Goal: Task Accomplishment & Management: Use online tool/utility

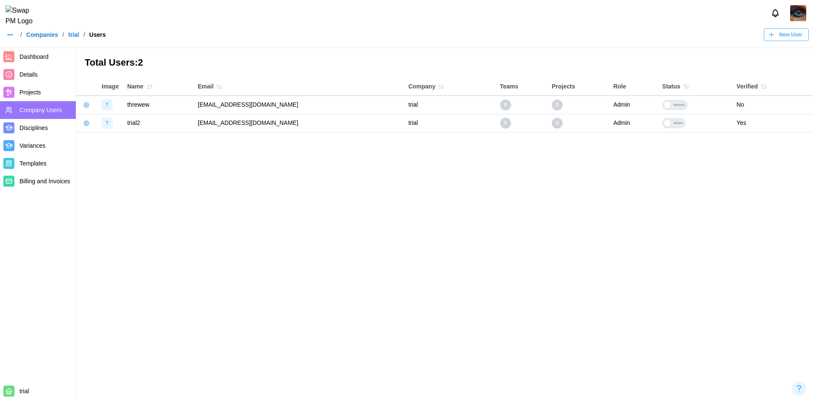
click at [8, 38] on icon "button" at bounding box center [10, 34] width 7 height 7
click at [22, 50] on link "Dashboard" at bounding box center [26, 59] width 41 height 18
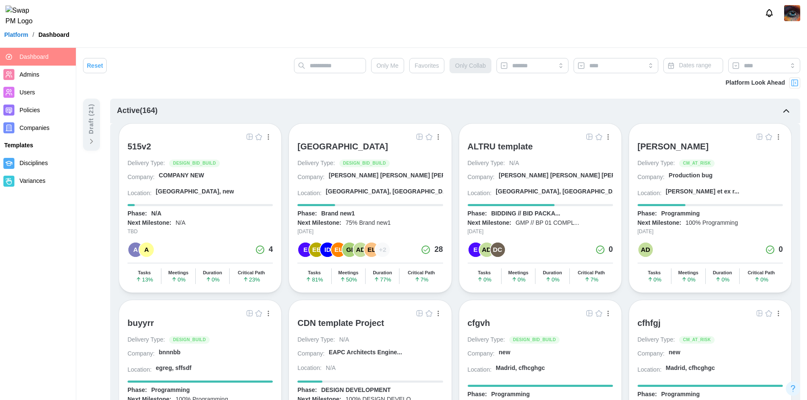
click at [28, 56] on span "Dashboard" at bounding box center [33, 56] width 29 height 7
click at [340, 149] on div "ALTRU SPORTS COMPLEX" at bounding box center [342, 146] width 91 height 10
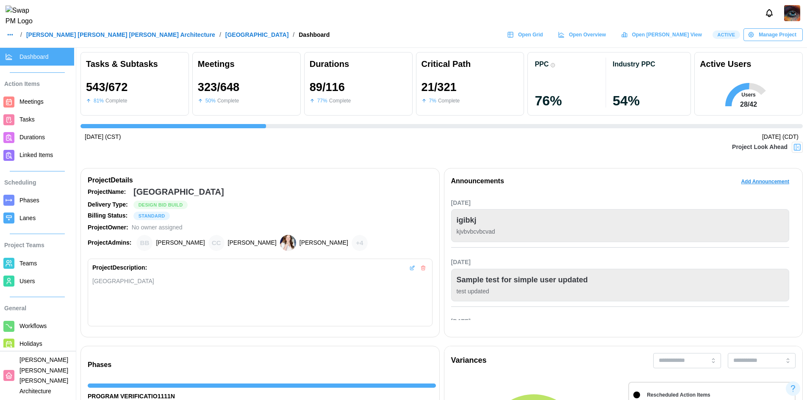
scroll to position [0, 8486]
click at [68, 332] on div "Dashboard Action Items Meetings Tasks Durations Linked Items Scheduling Phases …" at bounding box center [38, 198] width 76 height 300
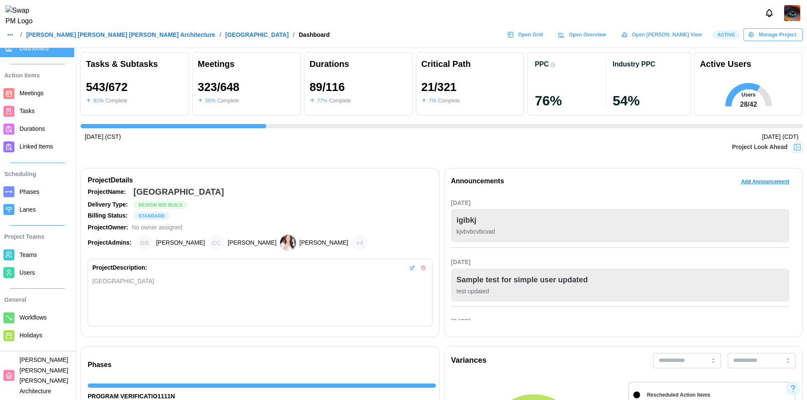
scroll to position [0, 0]
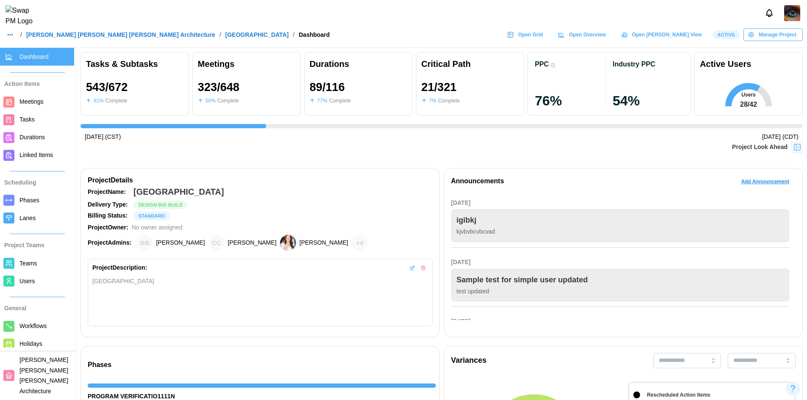
click at [543, 38] on span "Open Grid" at bounding box center [530, 35] width 25 height 12
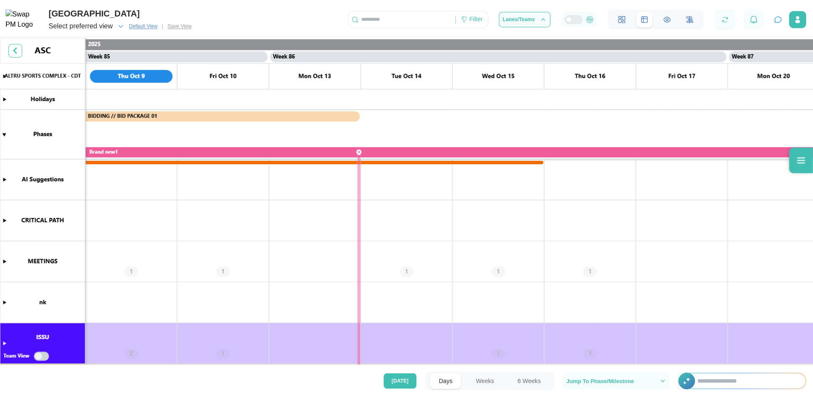
scroll to position [0, 38522]
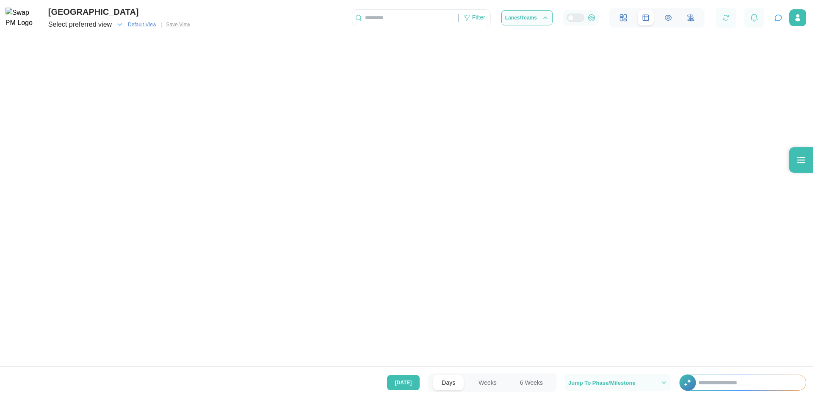
click at [192, 216] on div at bounding box center [406, 184] width 813 height 369
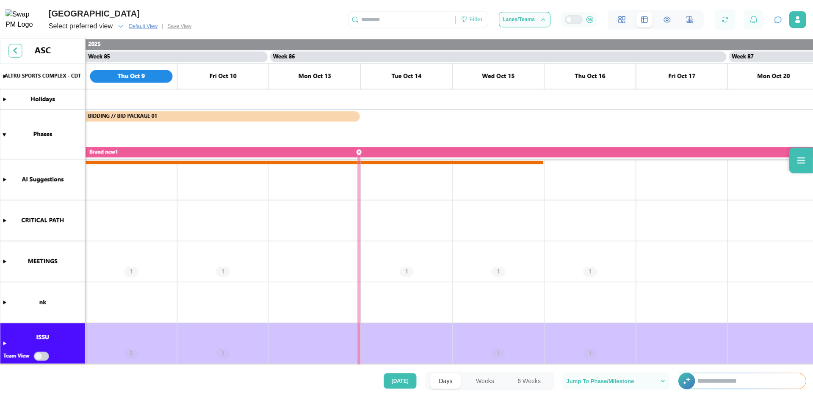
scroll to position [0, 38522]
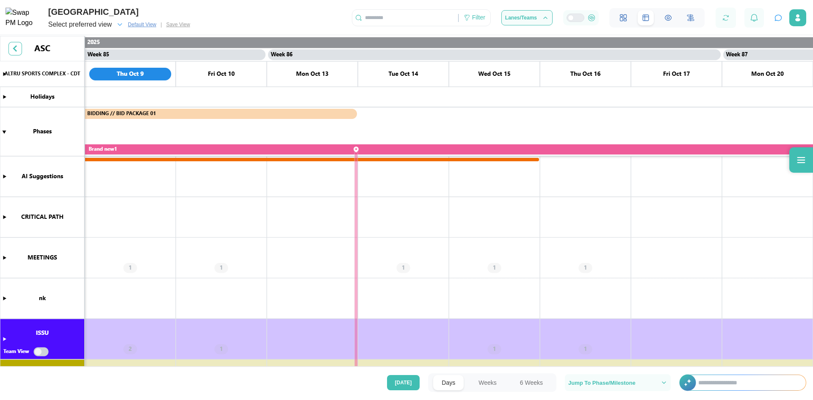
click at [3, 257] on canvas at bounding box center [406, 202] width 813 height 333
drag, startPoint x: 4, startPoint y: 259, endPoint x: 641, endPoint y: 3, distance: 686.7
click at [4, 259] on canvas at bounding box center [406, 202] width 813 height 333
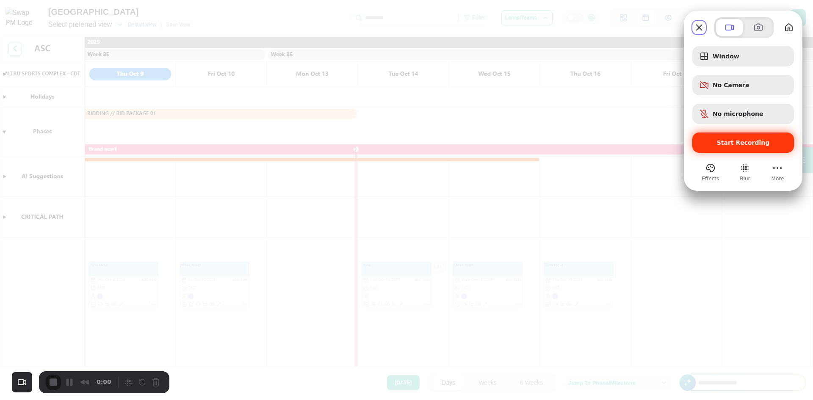
click at [719, 142] on span "Start Recording" at bounding box center [743, 142] width 88 height 7
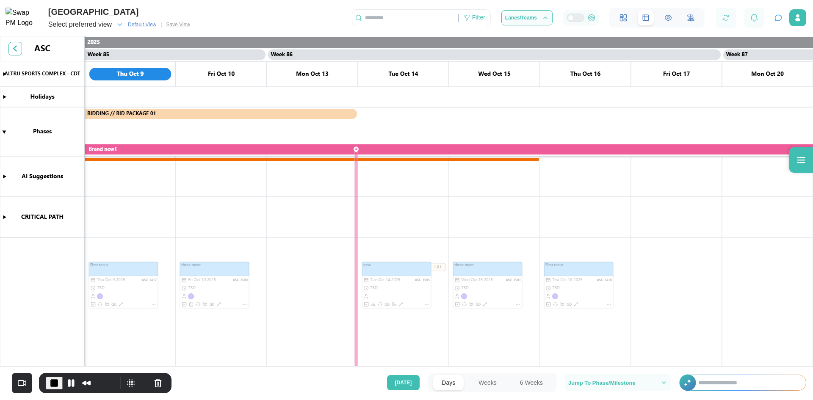
click at [407, 296] on canvas at bounding box center [406, 202] width 813 height 333
click at [498, 297] on canvas at bounding box center [406, 202] width 813 height 333
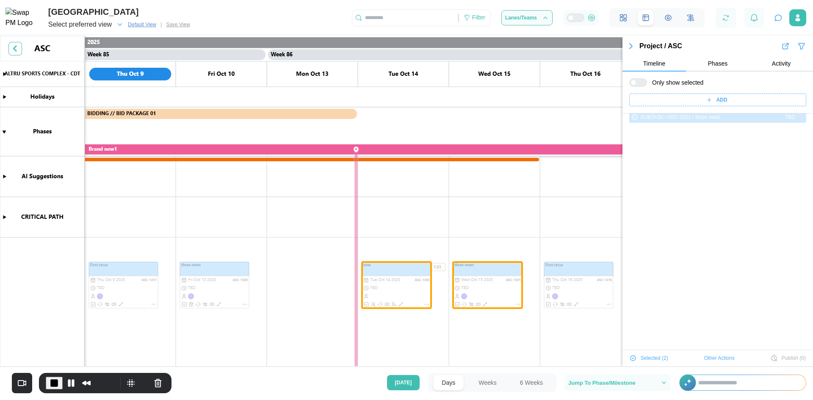
scroll to position [0, 0]
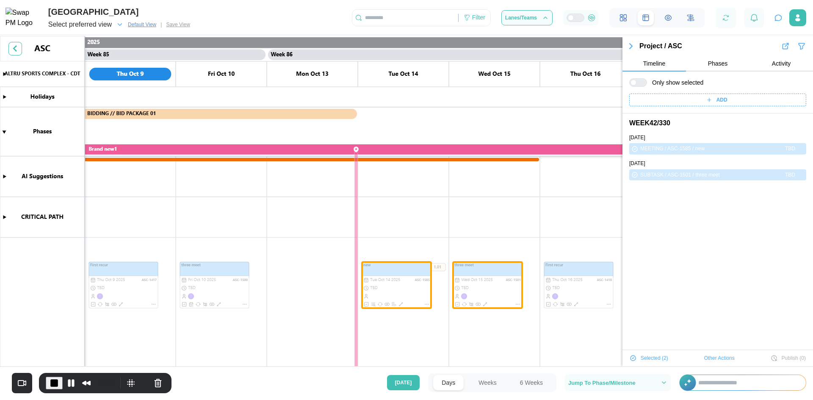
click at [704, 356] on span "Other Actions" at bounding box center [719, 358] width 30 height 12
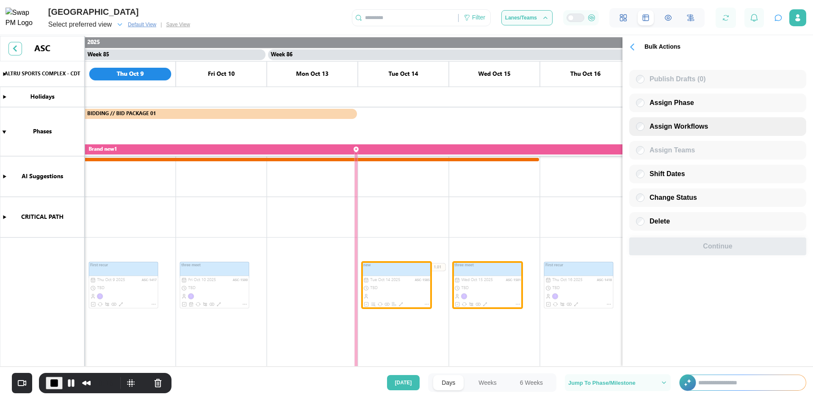
click at [652, 130] on span "Assign Workflows" at bounding box center [679, 126] width 58 height 7
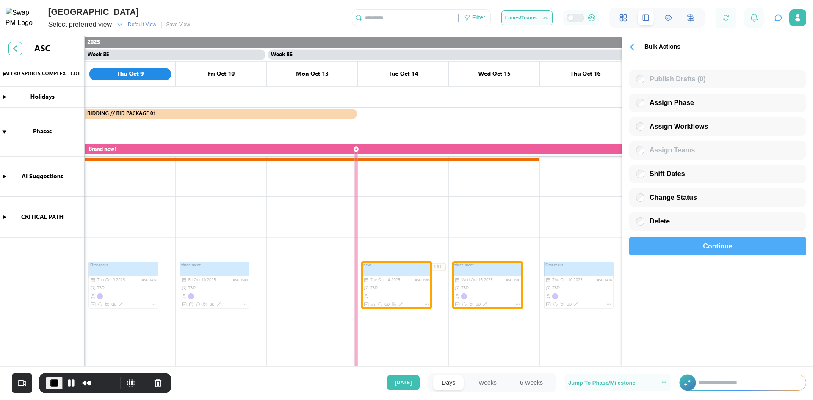
click at [716, 247] on span "Continue" at bounding box center [717, 246] width 29 height 17
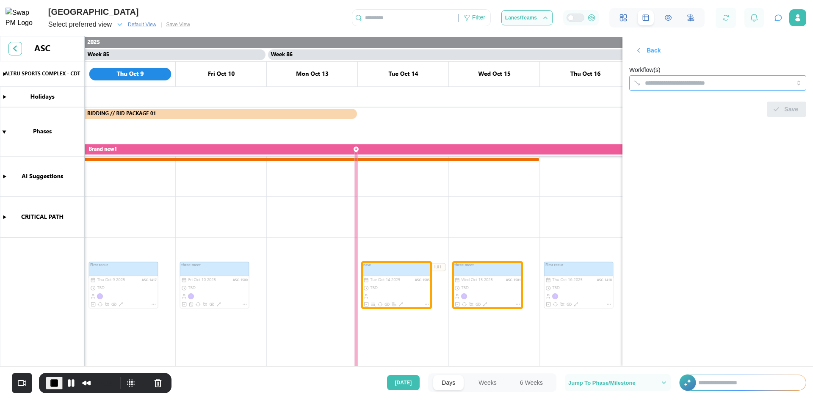
click at [732, 83] on input "Workflow(s)" at bounding box center [710, 83] width 130 height 7
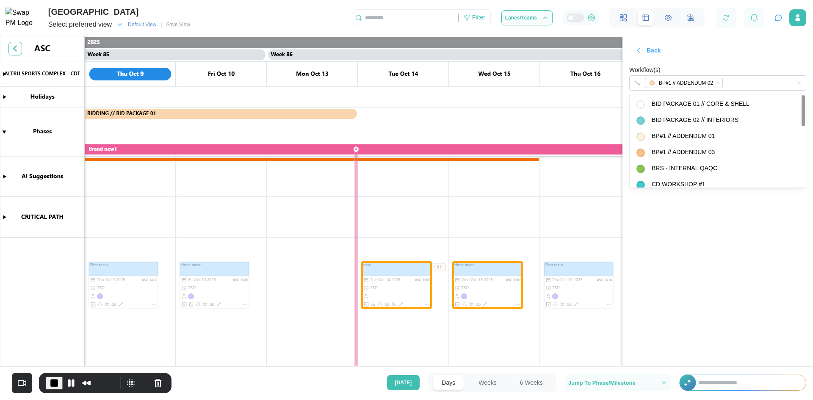
click at [771, 55] on div "Back Workflow(s) BP#1 // ADDENDUM 02 Save" at bounding box center [718, 80] width 191 height 88
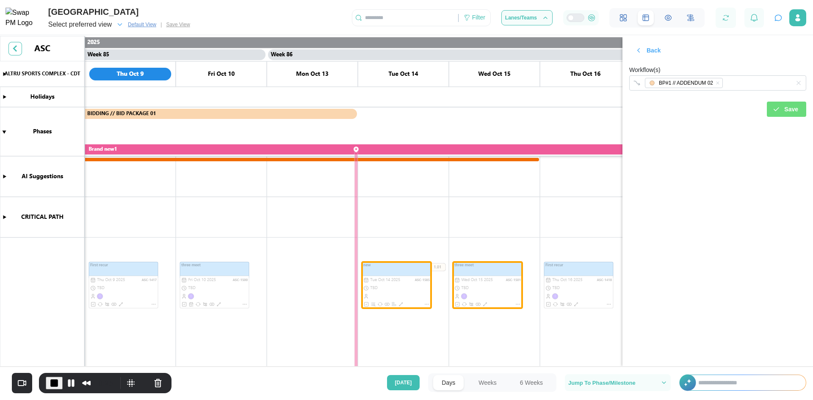
click at [784, 107] on div "Save" at bounding box center [786, 109] width 26 height 14
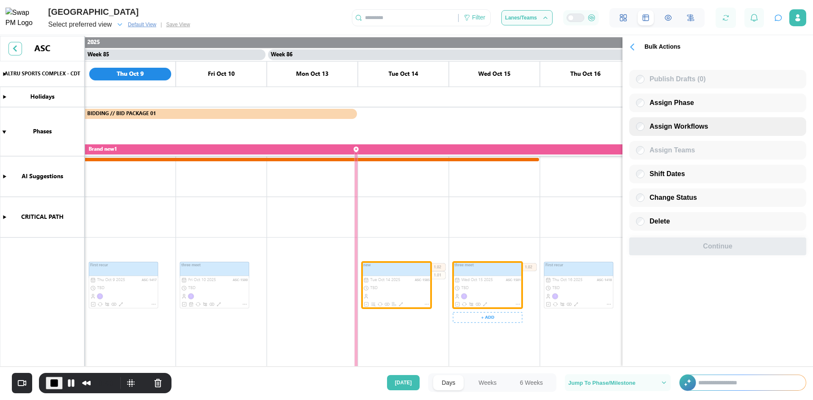
click at [651, 124] on span "Assign Workflows" at bounding box center [679, 126] width 58 height 7
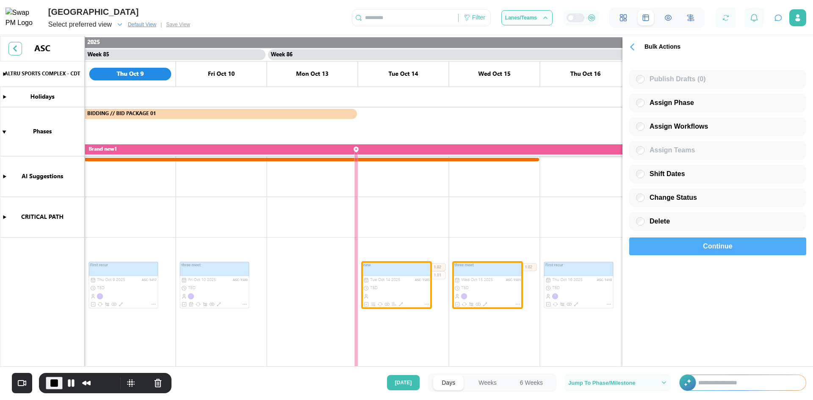
click at [696, 253] on div "Continue" at bounding box center [718, 246] width 158 height 17
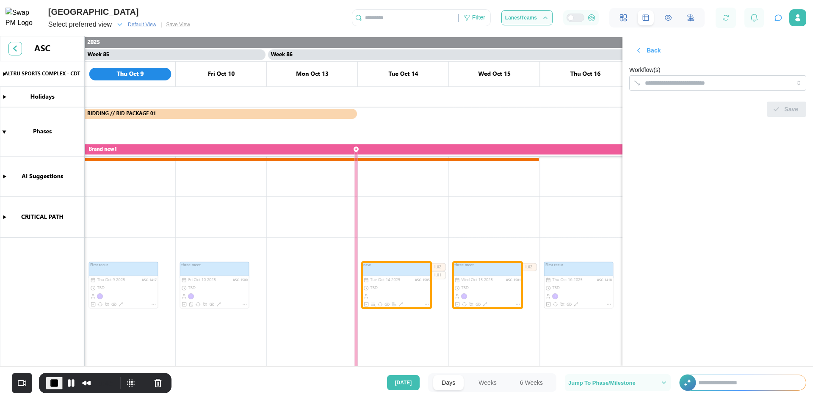
click at [734, 73] on div "Workflow(s)" at bounding box center [717, 78] width 177 height 26
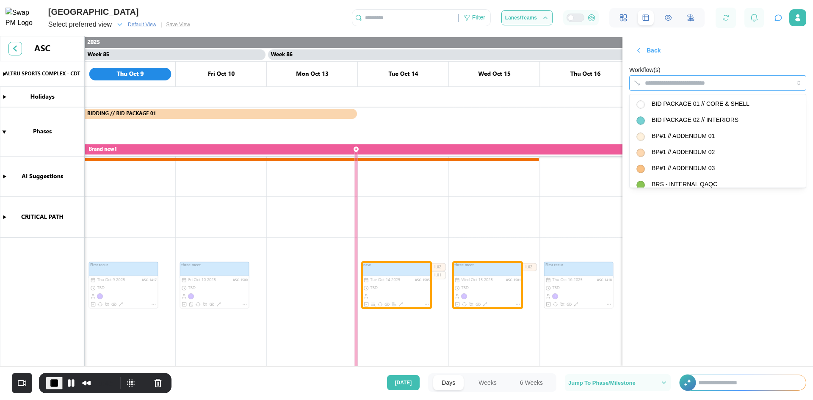
click at [733, 79] on div at bounding box center [709, 83] width 133 height 14
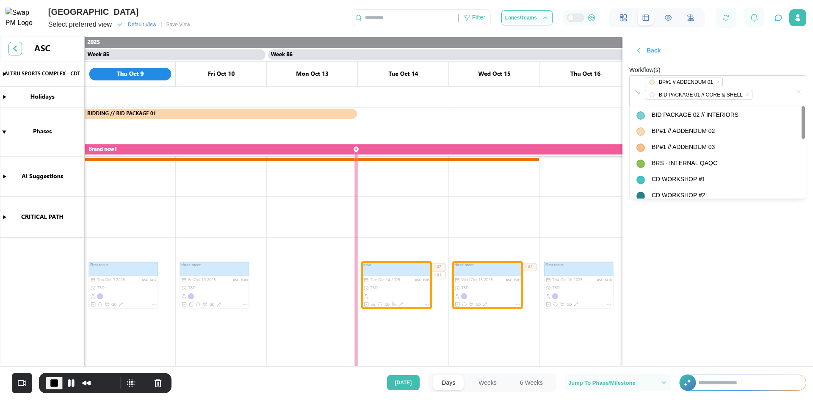
click at [759, 64] on div "Back Workflow(s) BP#1 // ADDENDUM 01 BID PACKAGE 01 // CORE & SHELL Save" at bounding box center [718, 88] width 191 height 105
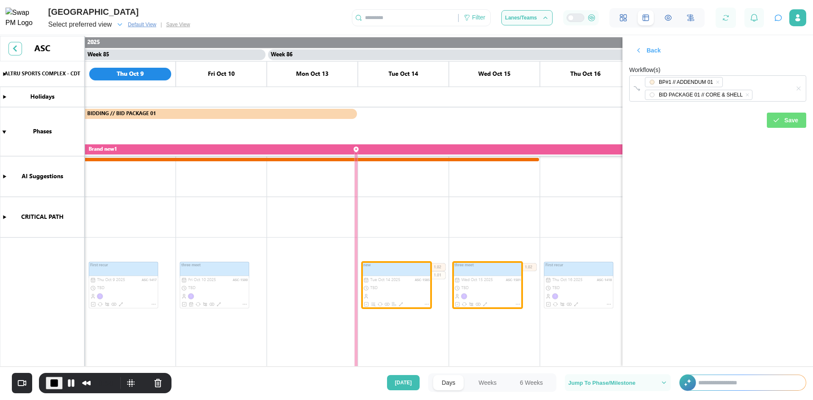
click at [782, 125] on div "Save" at bounding box center [786, 120] width 26 height 14
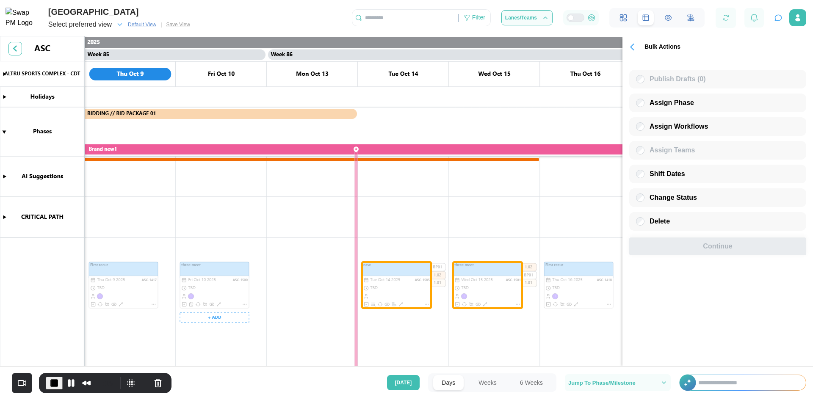
click at [206, 274] on canvas at bounding box center [406, 202] width 813 height 333
click at [676, 131] on label "Assign Workflows" at bounding box center [677, 126] width 64 height 8
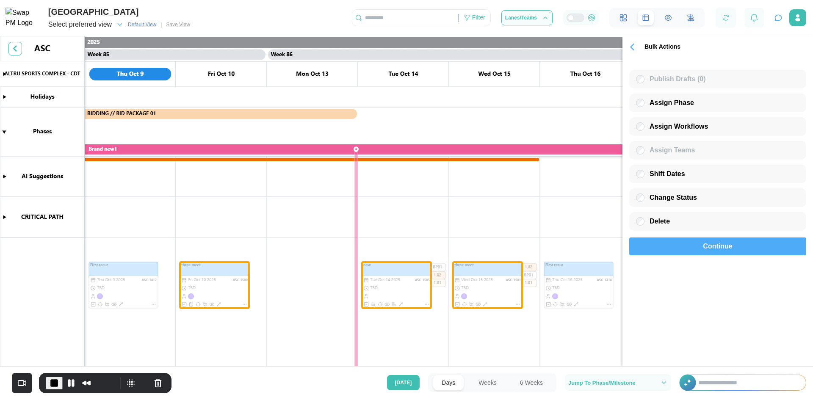
click at [686, 247] on div "Continue" at bounding box center [718, 246] width 158 height 17
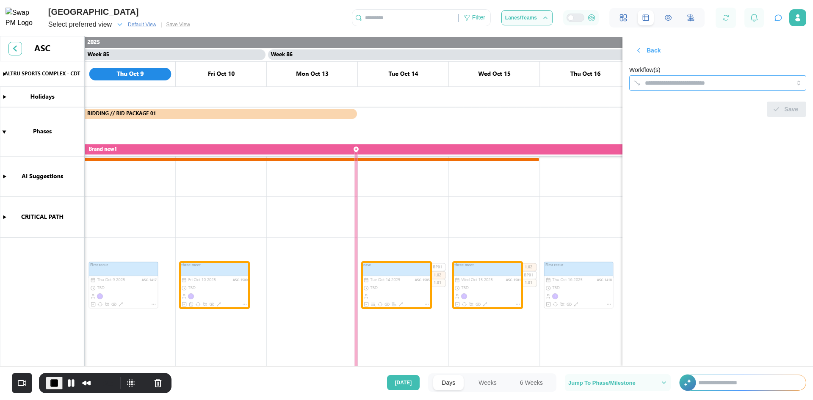
click at [667, 80] on input "Workflow(s)" at bounding box center [710, 83] width 130 height 7
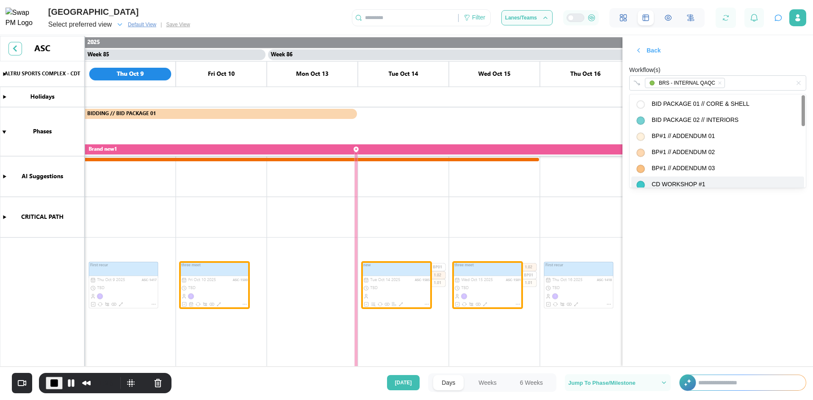
click at [711, 62] on div "Back Workflow(s) BRS - INTERNAL QAQC Save" at bounding box center [718, 80] width 191 height 88
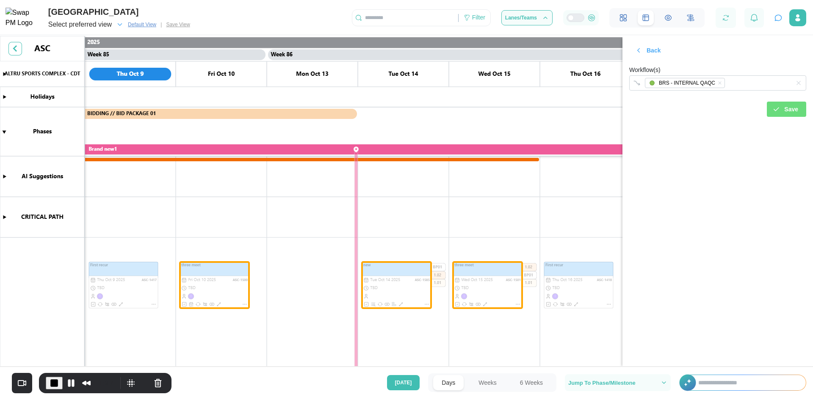
click at [781, 114] on div "Save" at bounding box center [786, 109] width 26 height 14
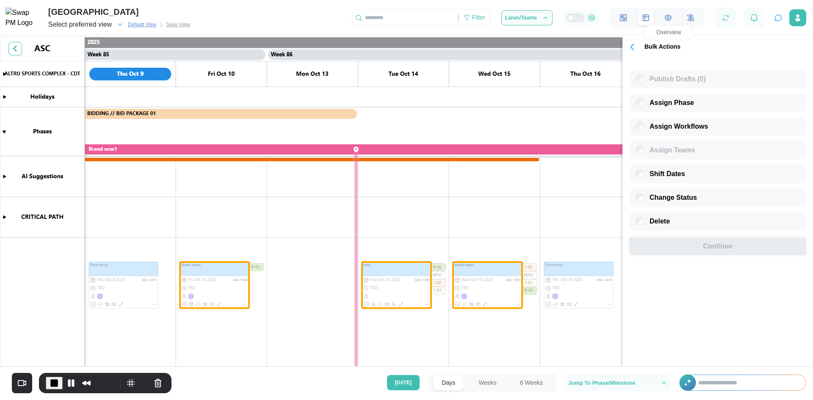
click at [671, 19] on icon at bounding box center [668, 17] width 6 height 5
click at [72, 382] on button "Pause Recording" at bounding box center [70, 383] width 14 height 14
click at [486, 385] on button "Weeks" at bounding box center [487, 382] width 35 height 15
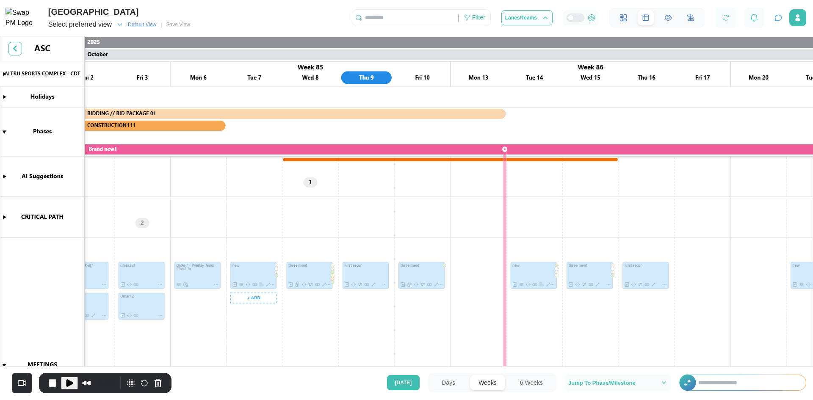
scroll to position [0, 23409]
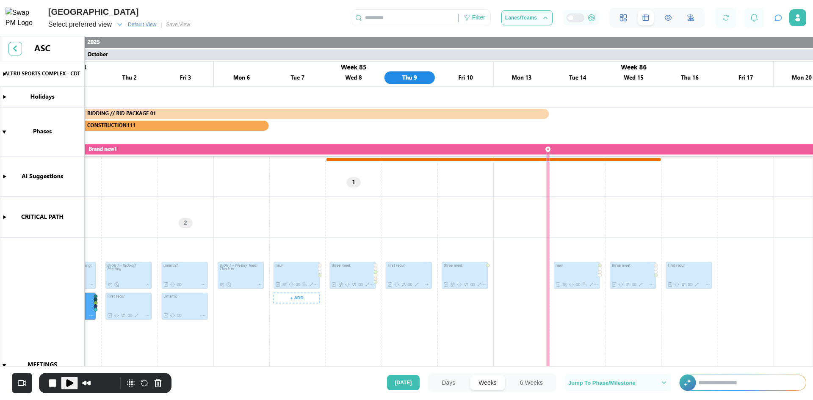
click at [433, 381] on button "Days" at bounding box center [448, 382] width 30 height 15
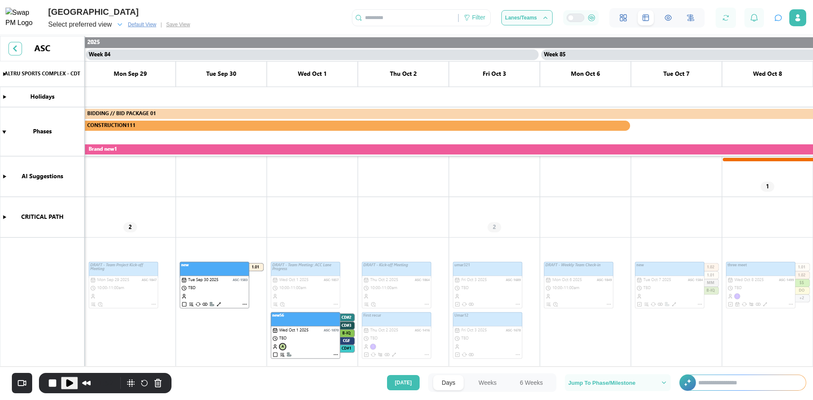
click at [448, 383] on button "Days" at bounding box center [448, 382] width 30 height 15
click at [570, 351] on canvas at bounding box center [406, 202] width 813 height 333
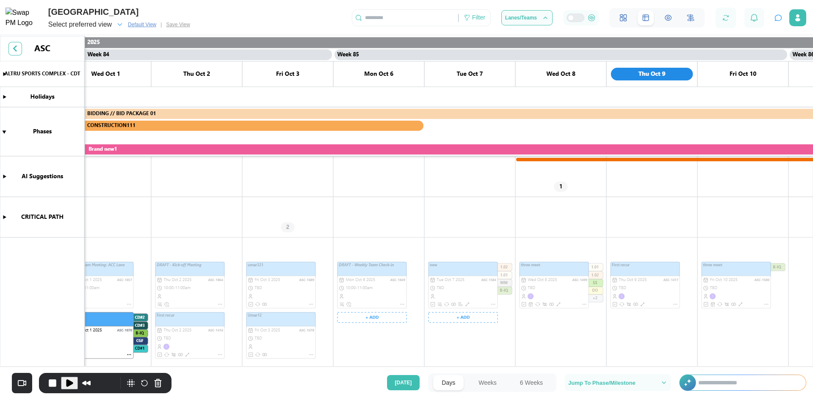
scroll to position [0, 38027]
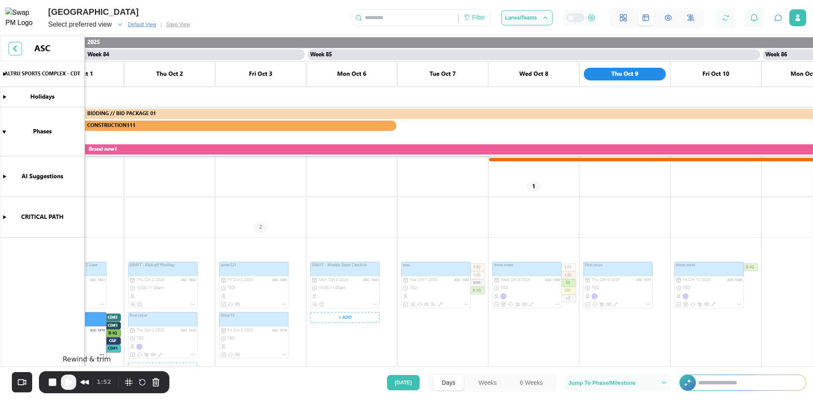
click at [72, 382] on span "Play Recording" at bounding box center [69, 382] width 10 height 10
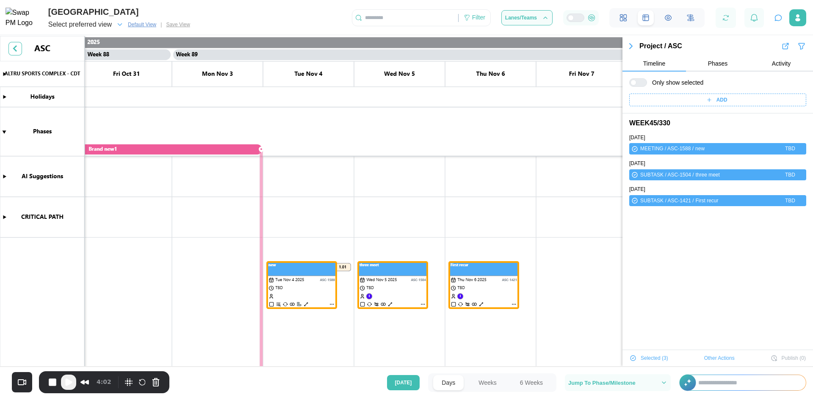
scroll to position [0, 39983]
click at [782, 17] on icon "button" at bounding box center [778, 18] width 8 height 8
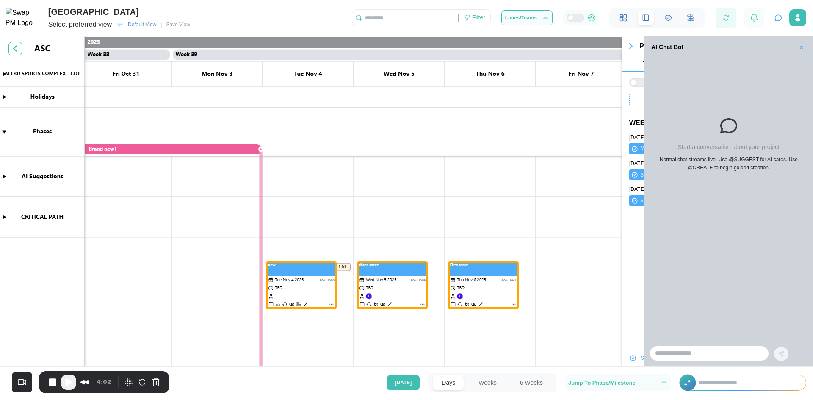
click at [725, 20] on icon "button" at bounding box center [726, 18] width 8 height 8
click at [773, 20] on button "button" at bounding box center [779, 18] width 12 height 12
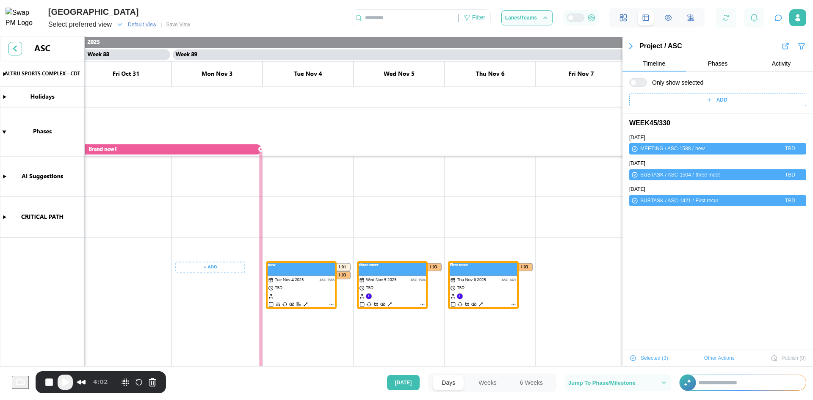
click at [64, 385] on span "Play Recording" at bounding box center [65, 382] width 10 height 10
click at [55, 384] on span "End Recording" at bounding box center [51, 383] width 10 height 10
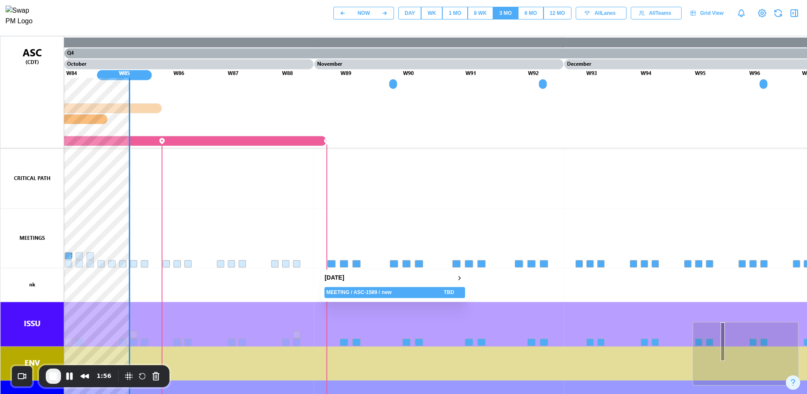
click at [395, 266] on canvas at bounding box center [406, 248] width 813 height 424
click at [405, 265] on canvas at bounding box center [406, 248] width 813 height 424
click at [423, 263] on canvas at bounding box center [406, 248] width 813 height 424
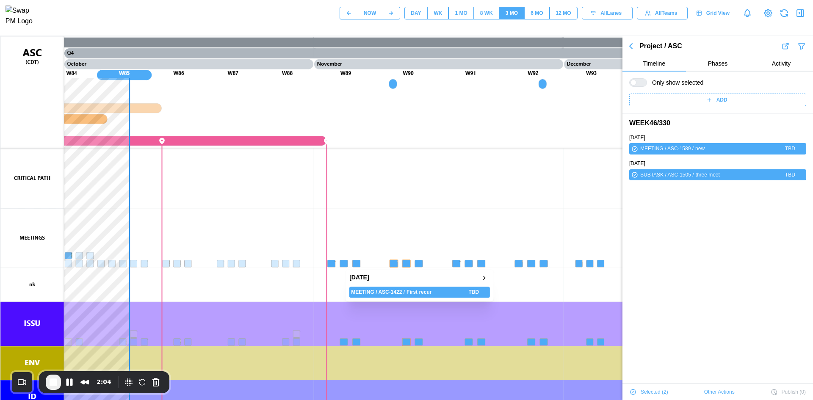
click at [420, 264] on canvas at bounding box center [406, 248] width 813 height 424
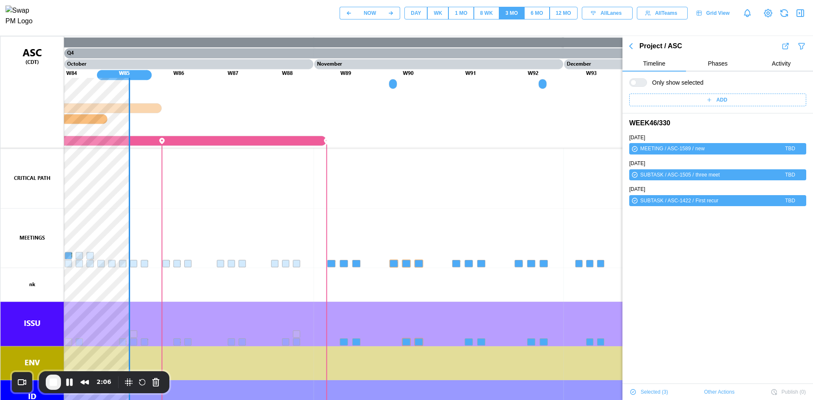
click at [704, 390] on span "Other Actions" at bounding box center [719, 392] width 30 height 12
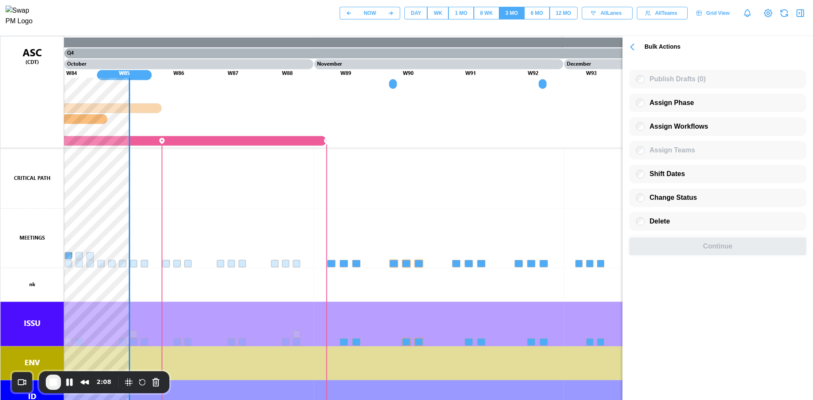
click at [666, 130] on span "Assign Workflows" at bounding box center [679, 126] width 58 height 7
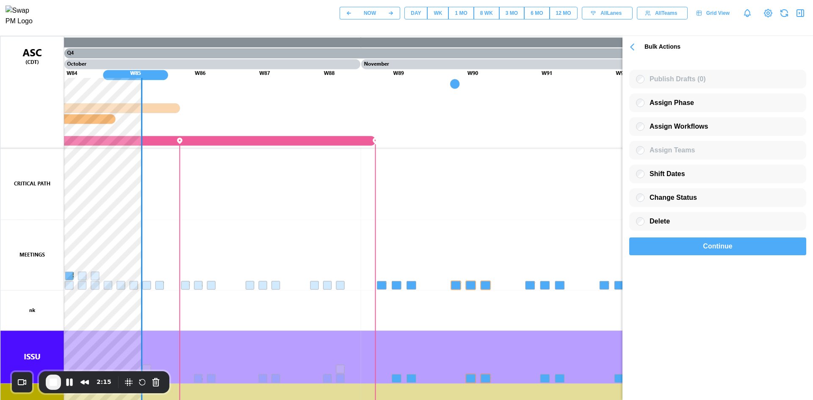
click at [694, 253] on div "Continue" at bounding box center [718, 246] width 158 height 17
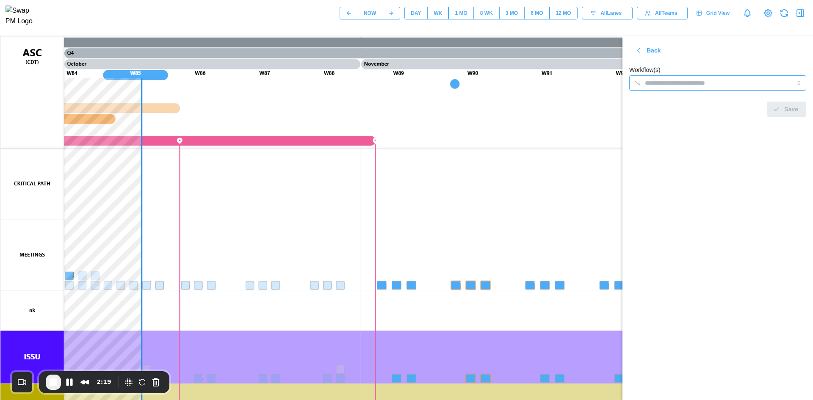
click at [705, 85] on input "Workflow(s)" at bounding box center [710, 83] width 130 height 7
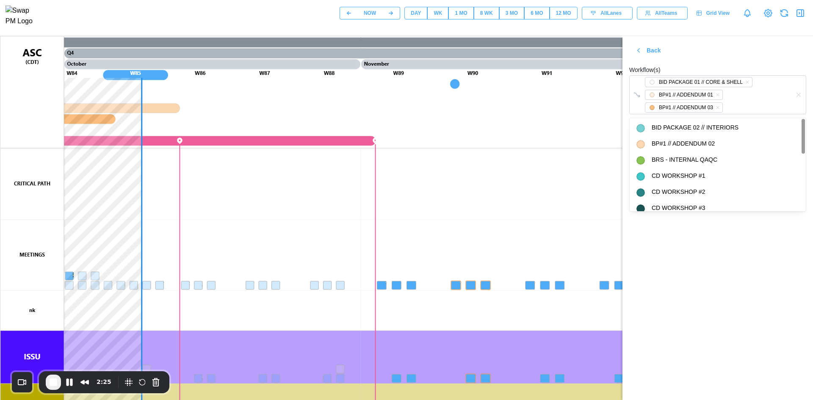
click at [750, 53] on div "Back Workflow(s) BID PACKAGE 01 // CORE & SHELL BP#1 // ADDENDUM 01 BP#1 // ADD…" at bounding box center [718, 91] width 191 height 111
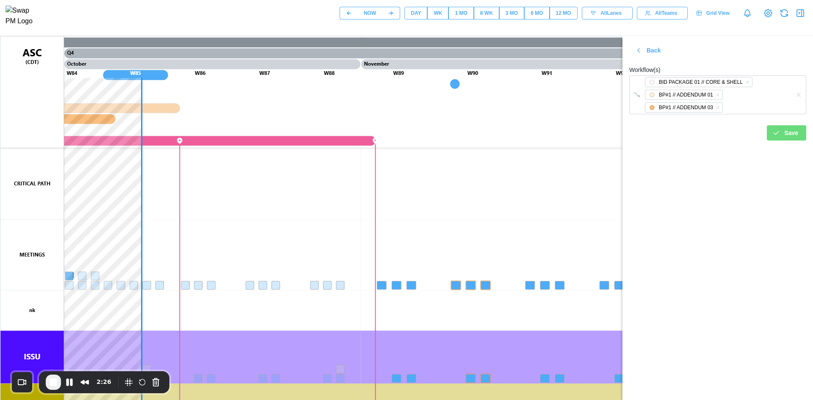
click at [785, 137] on div "Save" at bounding box center [786, 133] width 26 height 14
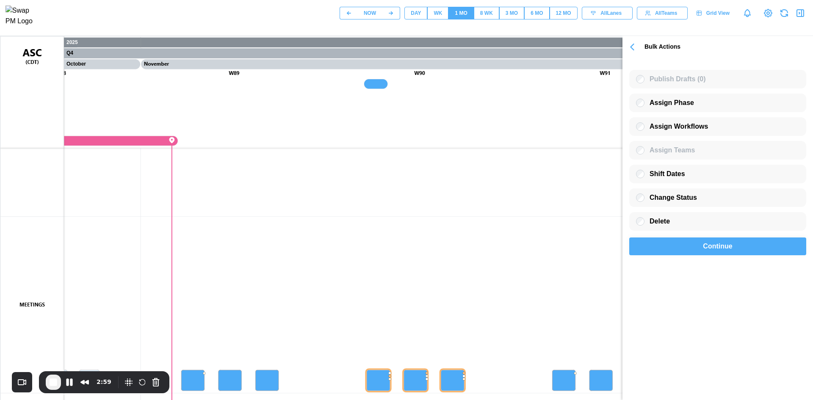
click at [689, 262] on div "Publish Drafts (0) Assign Phase Assign Workflows Assign Teams Shift Dates Chang…" at bounding box center [718, 159] width 191 height 208
click at [691, 253] on div "Continue" at bounding box center [718, 246] width 158 height 17
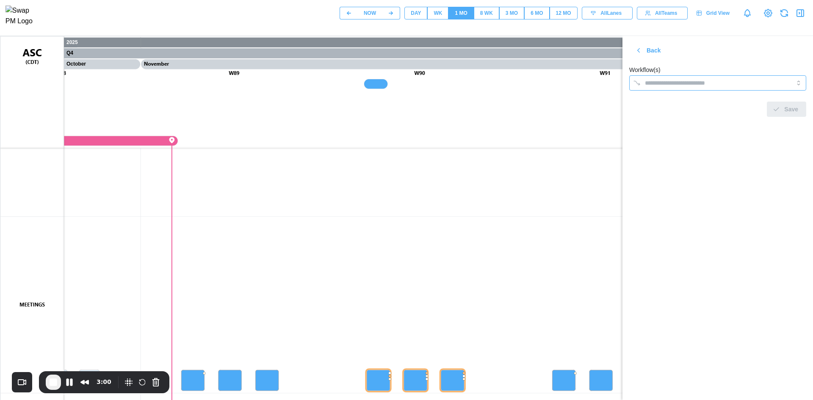
click at [696, 80] on input "Workflow(s)" at bounding box center [710, 83] width 130 height 7
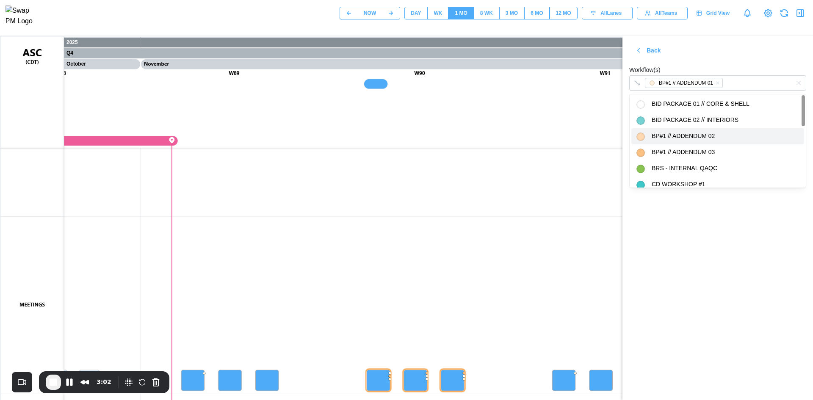
click at [694, 66] on div "Workflow(s) BP#1 // ADDENDUM 01" at bounding box center [717, 78] width 177 height 26
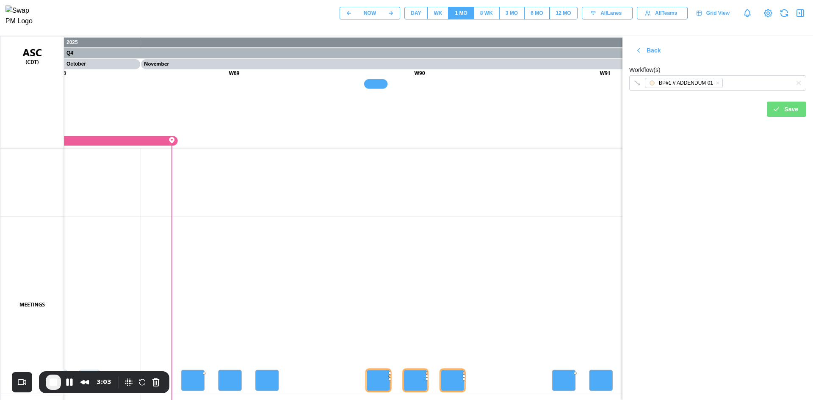
click at [784, 114] on div "Save" at bounding box center [786, 109] width 26 height 14
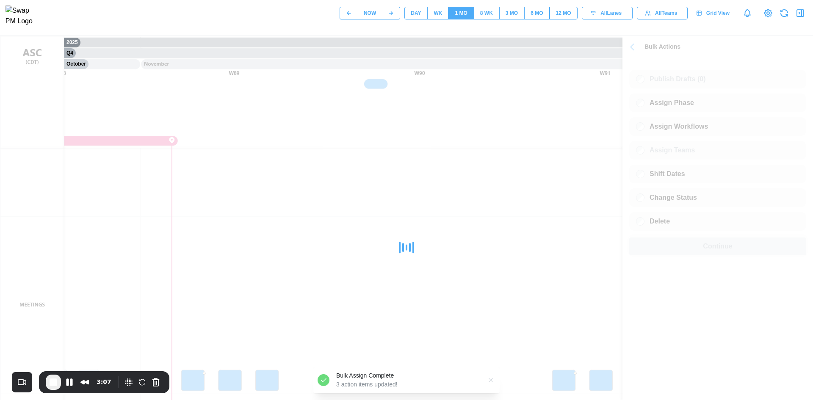
click at [488, 380] on icon "button" at bounding box center [491, 380] width 7 height 7
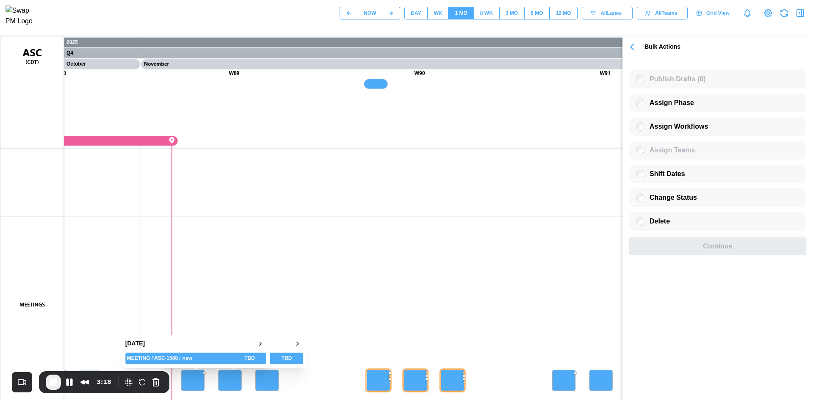
click at [198, 380] on canvas at bounding box center [406, 248] width 813 height 424
click at [632, 46] on icon "button" at bounding box center [632, 47] width 3 height 6
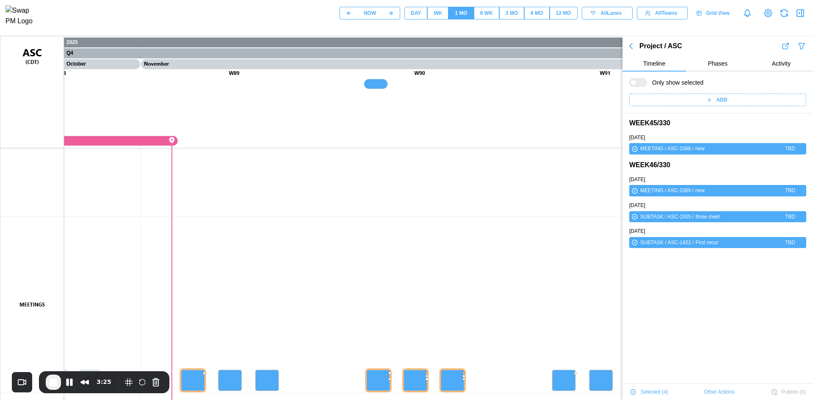
click at [633, 47] on icon "button" at bounding box center [631, 46] width 10 height 10
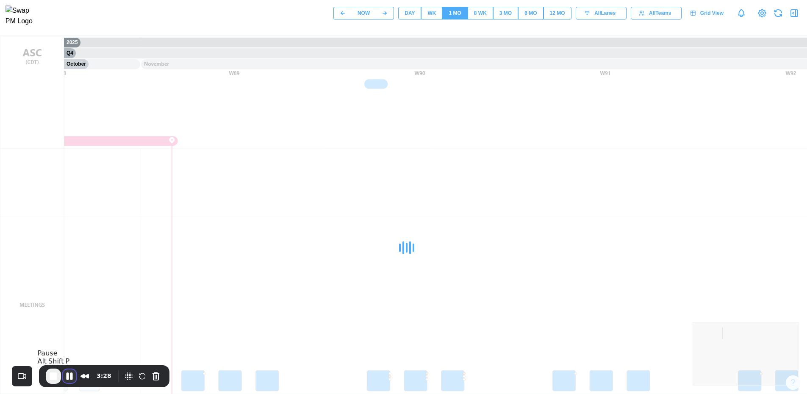
click at [72, 379] on button "Pause Recording" at bounding box center [70, 376] width 14 height 14
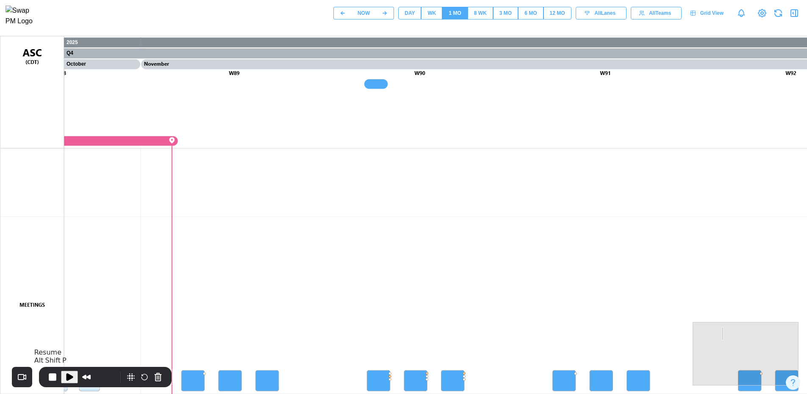
click at [73, 381] on span "Play Recording" at bounding box center [69, 377] width 10 height 10
click at [196, 387] on canvas at bounding box center [406, 248] width 813 height 424
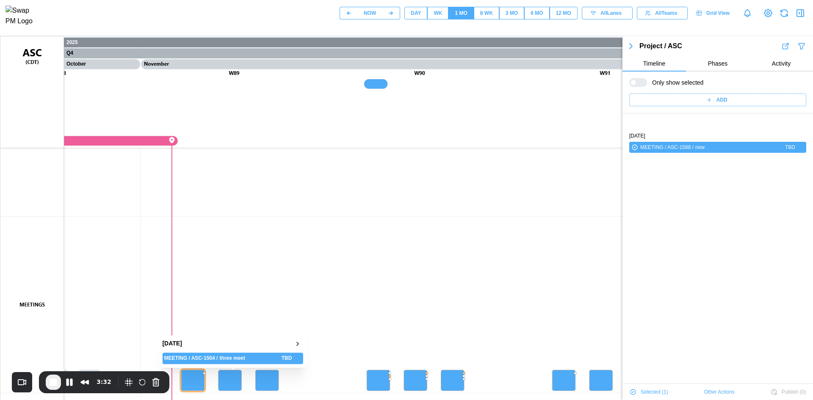
scroll to position [29, 0]
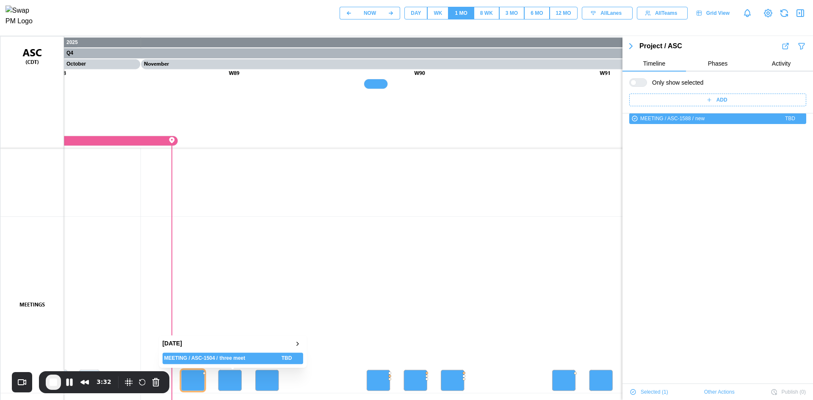
click at [227, 382] on canvas at bounding box center [406, 248] width 813 height 424
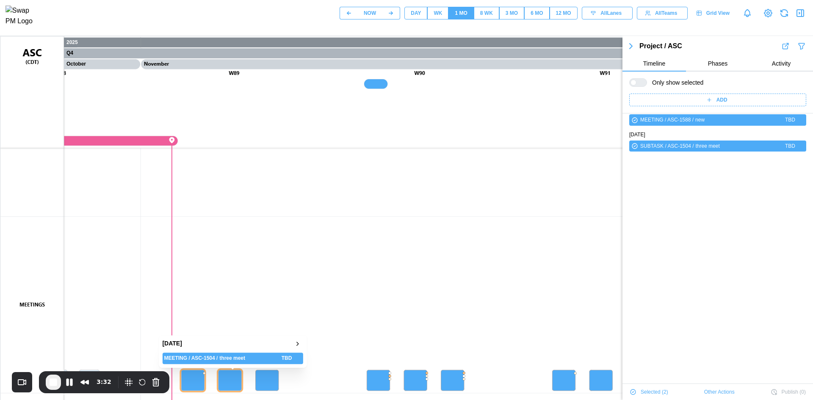
scroll to position [0, 0]
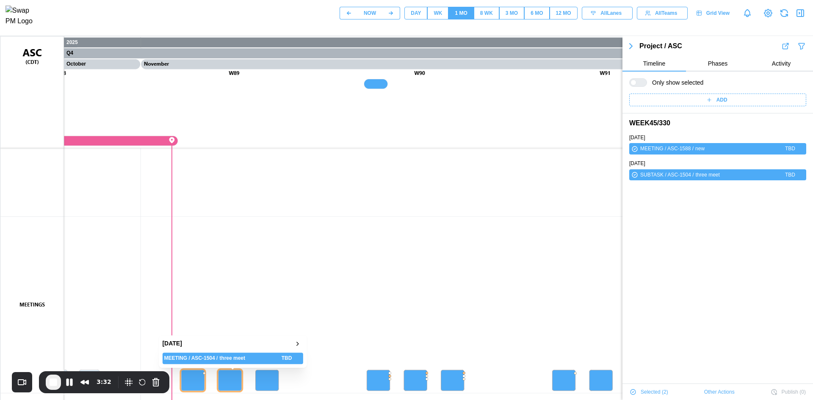
click at [267, 380] on canvas at bounding box center [406, 248] width 813 height 424
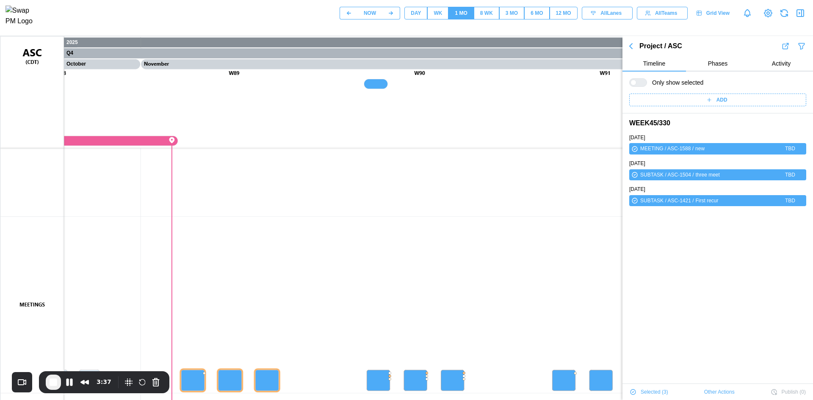
click at [711, 389] on span "Other Actions" at bounding box center [719, 392] width 30 height 12
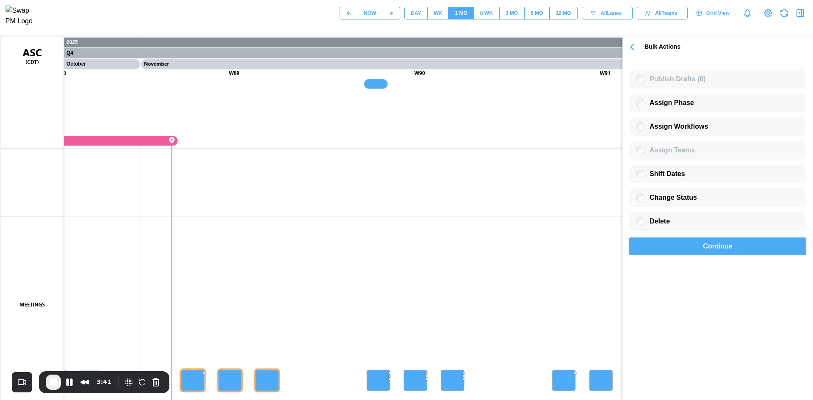
click at [684, 249] on div "Continue" at bounding box center [718, 246] width 158 height 17
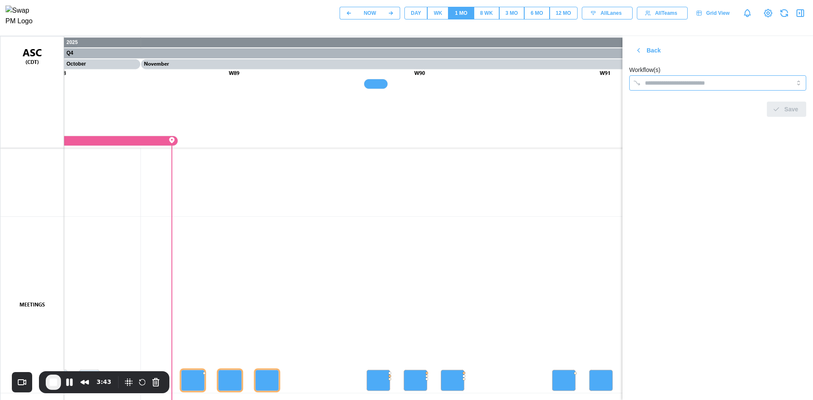
click at [713, 82] on input "Workflow(s)" at bounding box center [710, 83] width 130 height 7
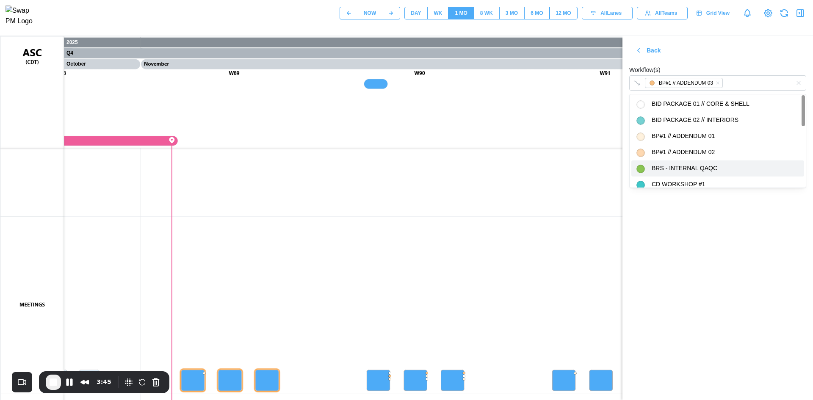
click at [756, 65] on div "Workflow(s) BP#1 // ADDENDUM 03" at bounding box center [717, 78] width 177 height 26
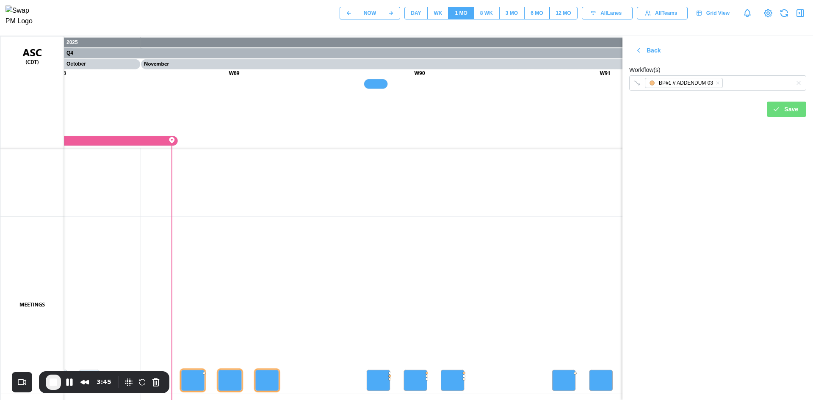
click at [775, 104] on div "Save" at bounding box center [786, 109] width 26 height 14
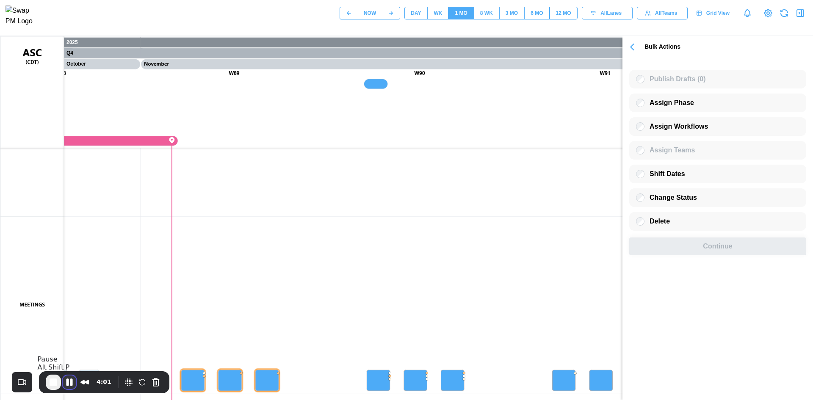
click at [74, 383] on button "Pause Recording" at bounding box center [70, 383] width 14 height 14
